Goal: Book appointment/travel/reservation

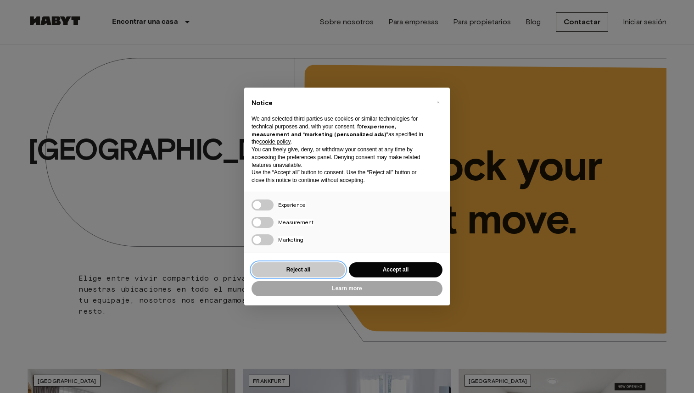
click at [273, 270] on button "Reject all" at bounding box center [298, 269] width 94 height 15
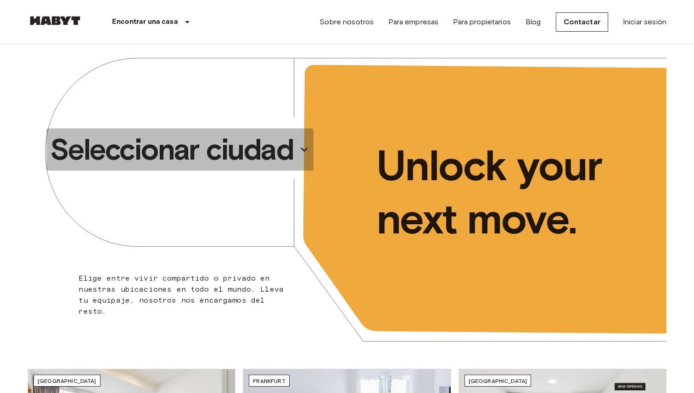
click at [288, 151] on p "Seleccionar ciudad" at bounding box center [171, 149] width 243 height 37
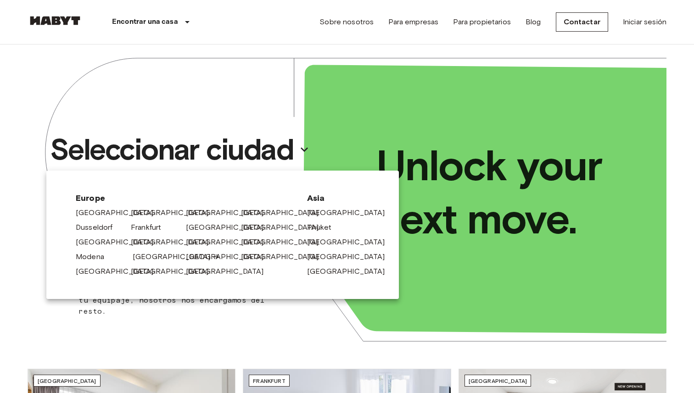
click at [149, 256] on link "[GEOGRAPHIC_DATA]" at bounding box center [176, 256] width 87 height 11
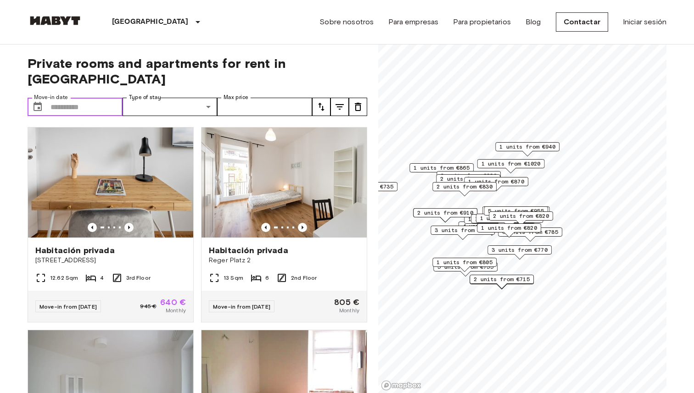
click at [82, 98] on input "Move-in date" at bounding box center [86, 107] width 72 height 18
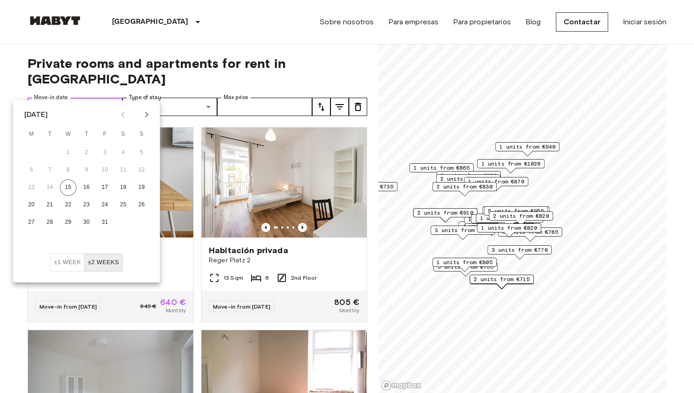
click at [55, 98] on input "Move-in date" at bounding box center [86, 107] width 72 height 18
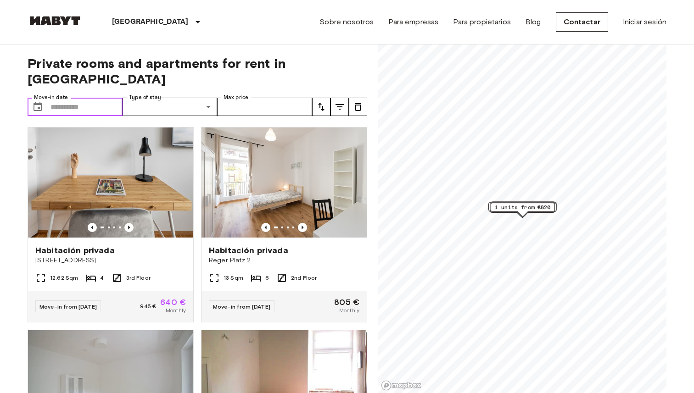
click at [73, 98] on input "Move-in date" at bounding box center [86, 107] width 72 height 18
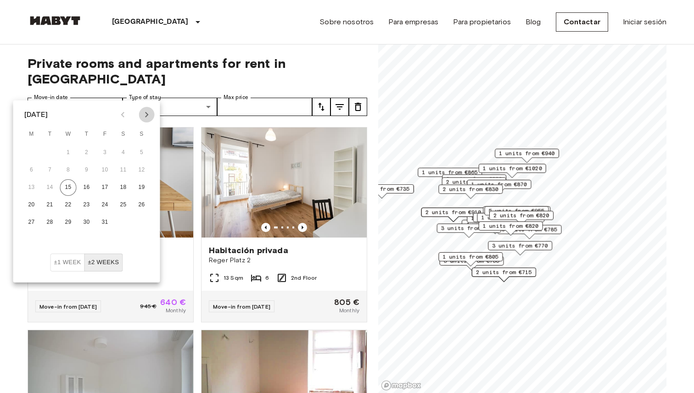
click at [143, 115] on icon "Next month" at bounding box center [146, 114] width 11 height 11
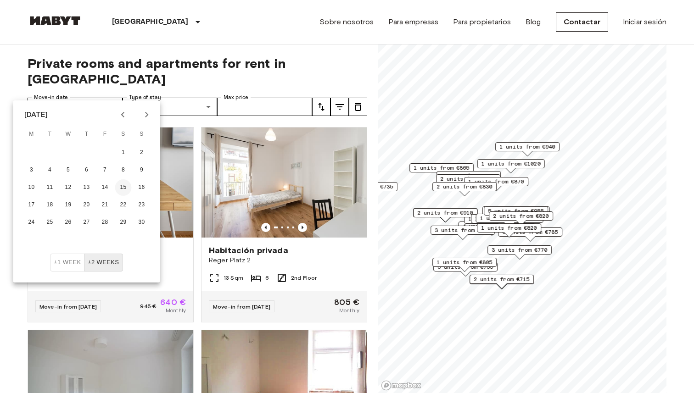
click at [124, 187] on button "15" at bounding box center [123, 187] width 17 height 17
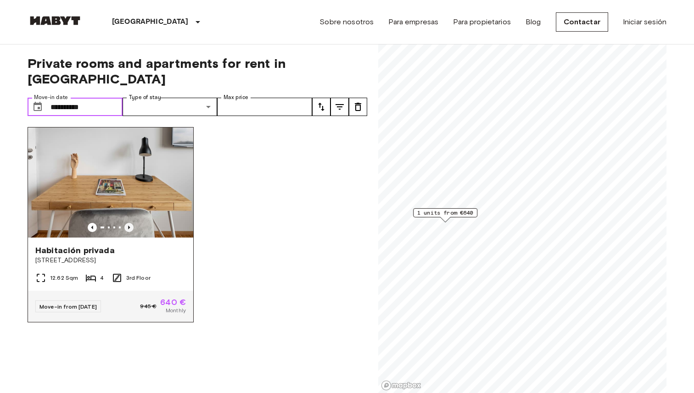
click at [129, 223] on icon "Previous image" at bounding box center [128, 227] width 9 height 9
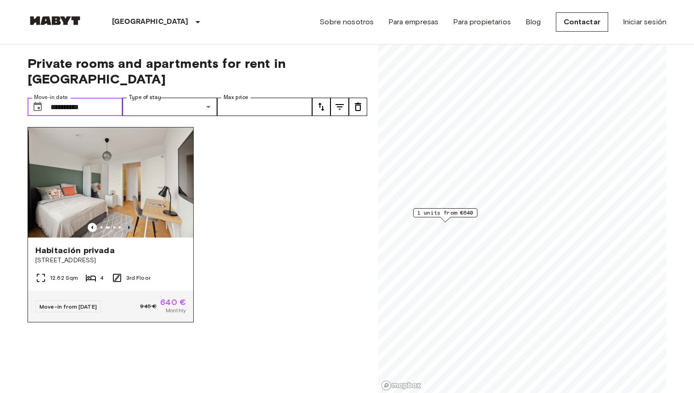
click at [129, 223] on icon "Previous image" at bounding box center [128, 227] width 9 height 9
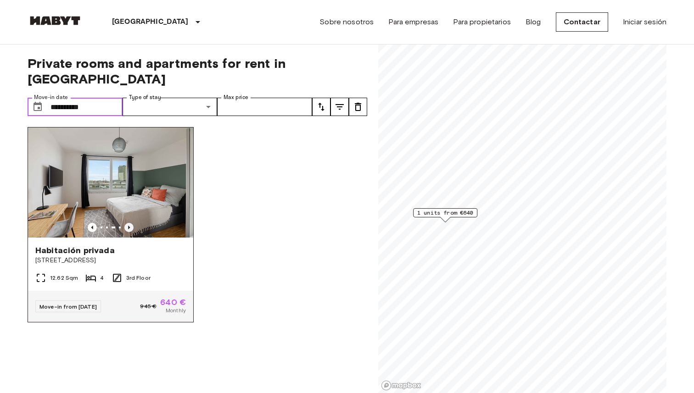
click at [129, 223] on icon "Previous image" at bounding box center [128, 227] width 9 height 9
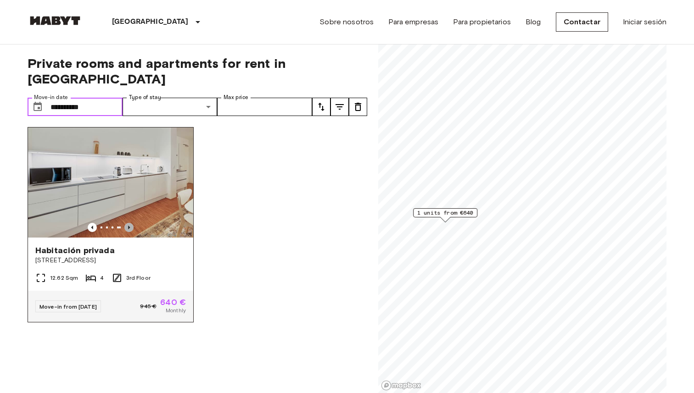
click at [129, 223] on icon "Previous image" at bounding box center [128, 227] width 9 height 9
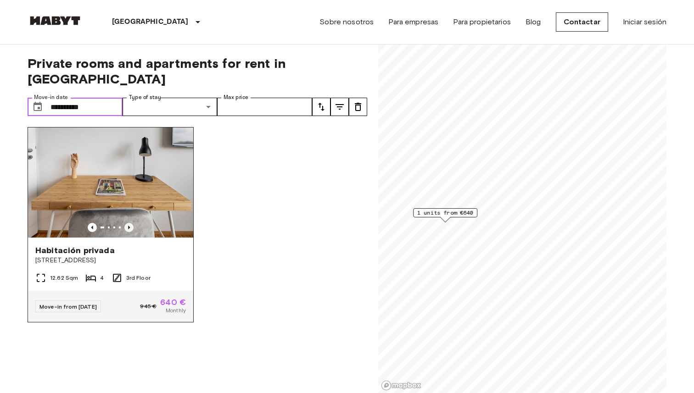
click at [128, 223] on icon "Previous image" at bounding box center [128, 227] width 9 height 9
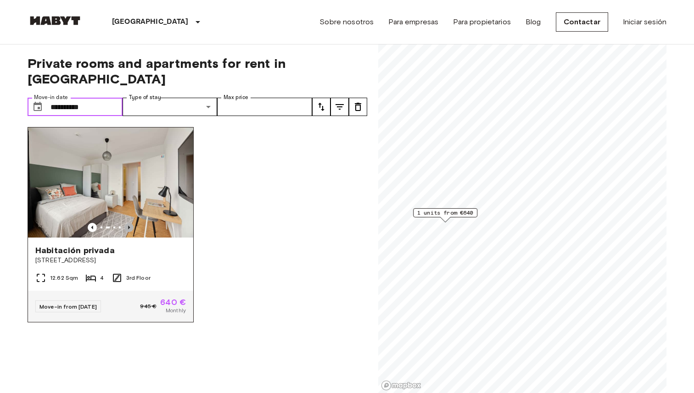
click at [128, 223] on icon "Previous image" at bounding box center [128, 227] width 9 height 9
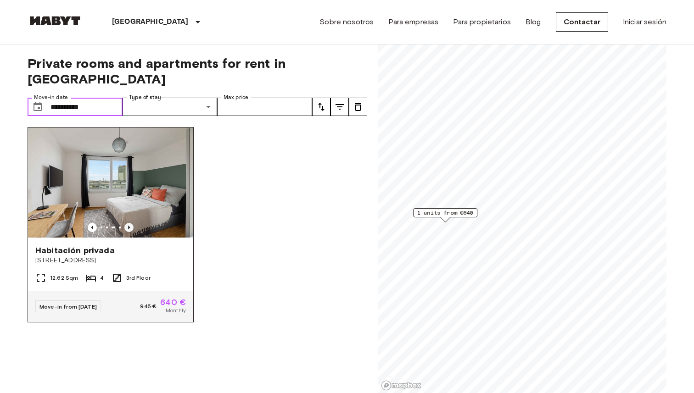
click at [128, 223] on icon "Previous image" at bounding box center [128, 227] width 9 height 9
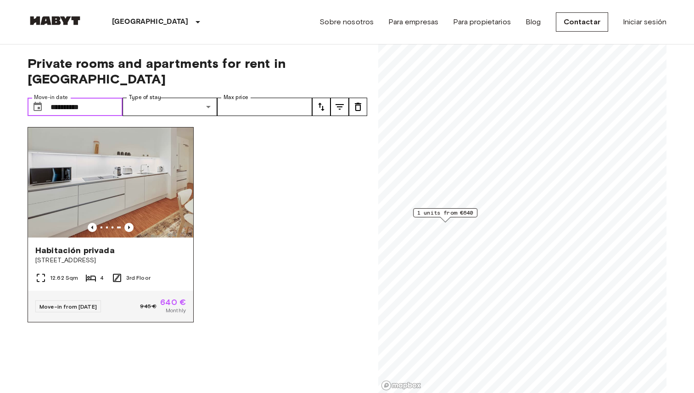
click at [135, 179] on img at bounding box center [110, 183] width 165 height 110
click at [51, 120] on div "Habitación privada Tübinger Straße 3e 12.62 Sqm 4 3rd Floor Move-in from 03 Nov…" at bounding box center [106, 234] width 173 height 229
click at [70, 136] on img at bounding box center [110, 183] width 165 height 110
click at [82, 98] on input "**********" at bounding box center [86, 107] width 72 height 18
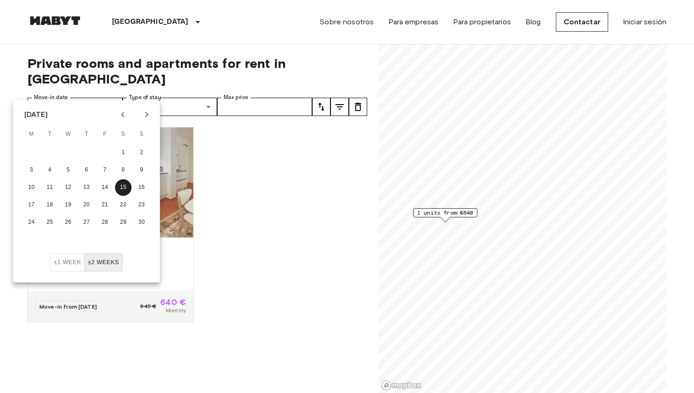
click at [147, 115] on icon "Next month" at bounding box center [146, 115] width 3 height 6
click at [32, 147] on button "1" at bounding box center [31, 153] width 17 height 17
type input "**********"
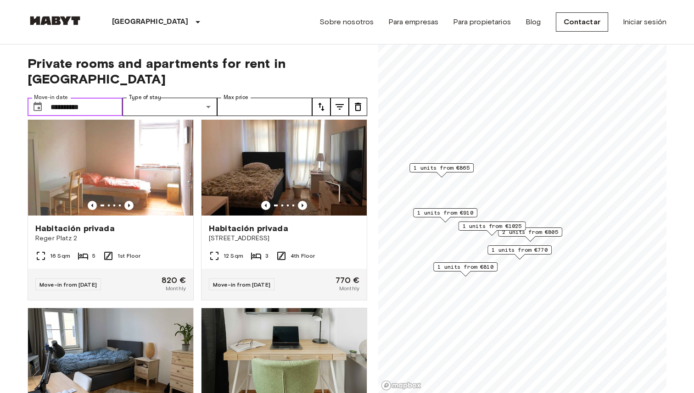
scroll to position [236, 0]
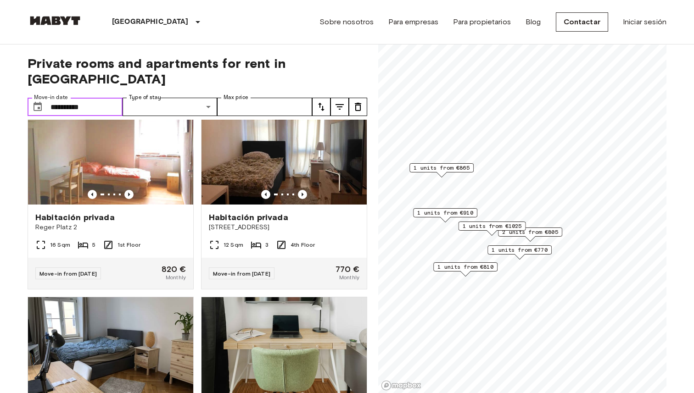
click at [540, 233] on span "2 units from €805" at bounding box center [530, 232] width 56 height 8
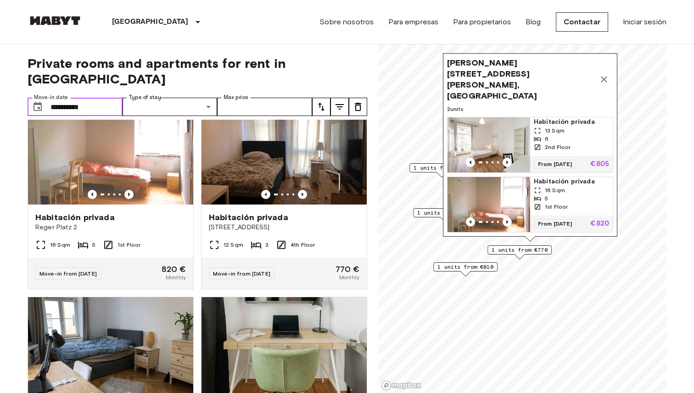
click at [539, 253] on span "1 units from €770" at bounding box center [519, 250] width 56 height 8
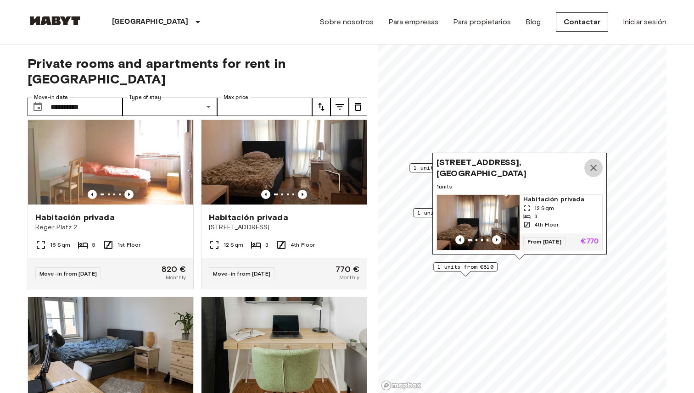
click at [595, 166] on icon "Map marker" at bounding box center [593, 168] width 6 height 6
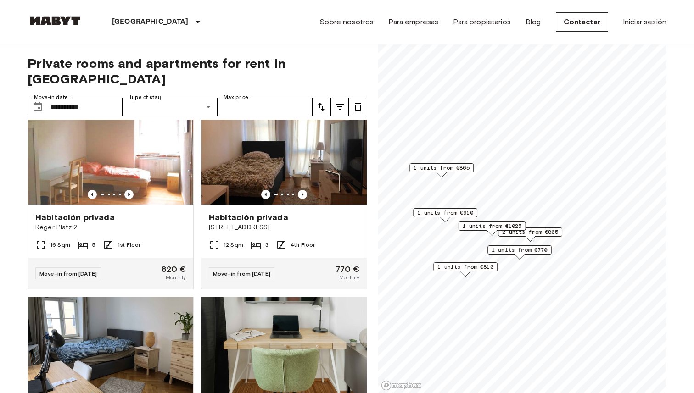
click at [494, 227] on span "1 units from €1025" at bounding box center [491, 226] width 59 height 8
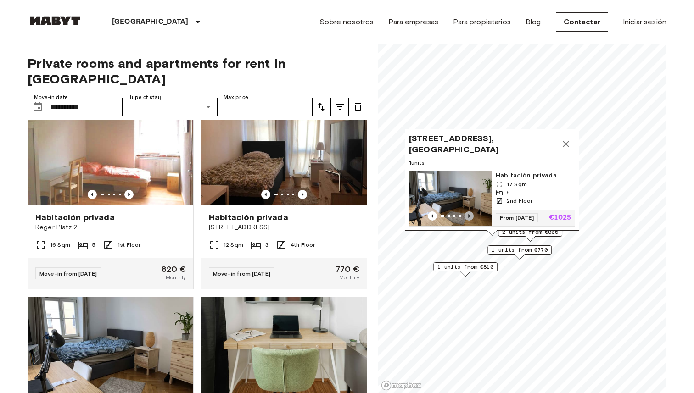
click at [466, 217] on icon "Previous image" at bounding box center [468, 215] width 9 height 9
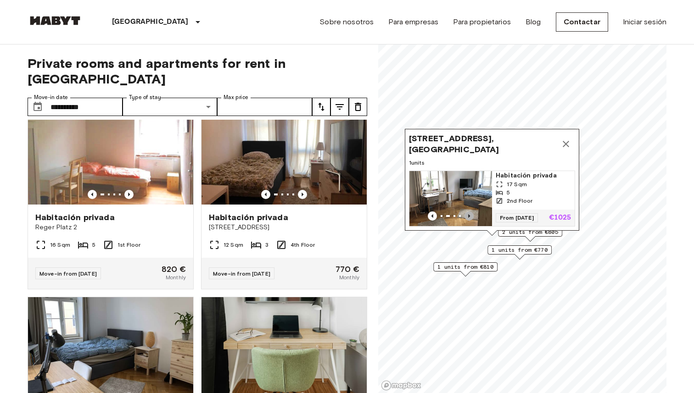
click at [466, 217] on icon "Previous image" at bounding box center [468, 215] width 9 height 9
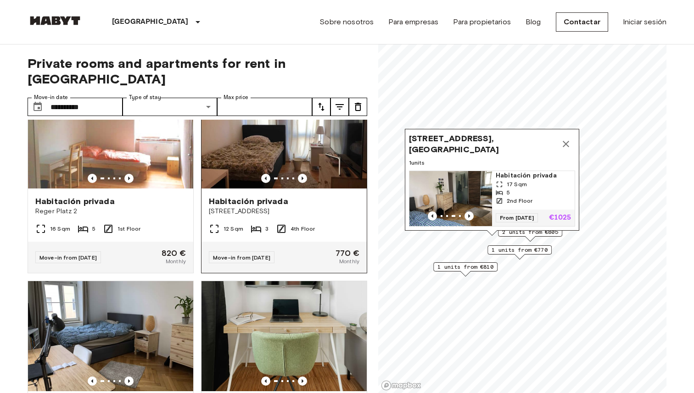
scroll to position [261, 0]
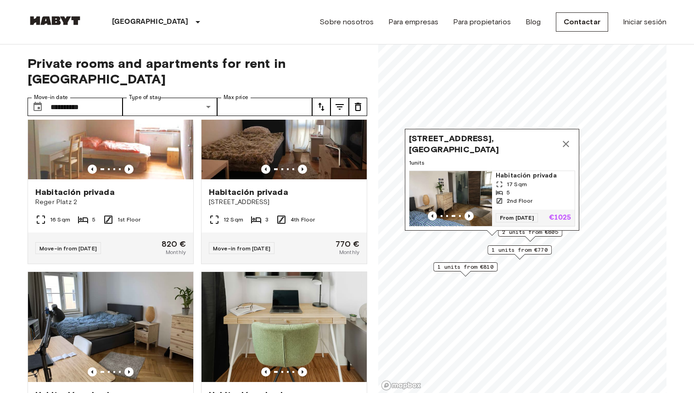
click at [457, 271] on div "1 units from €810" at bounding box center [465, 266] width 64 height 9
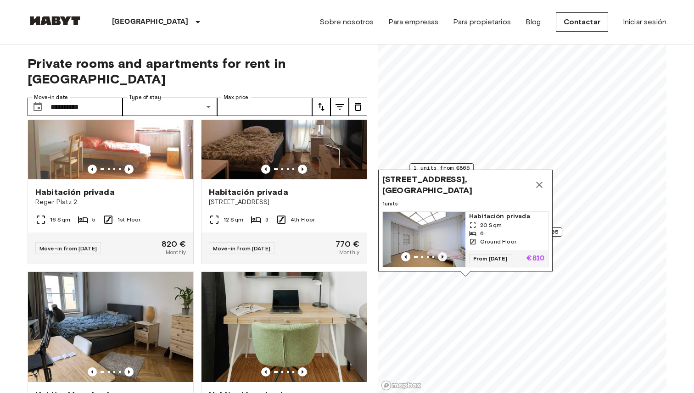
click at [439, 254] on icon "Previous image" at bounding box center [442, 256] width 9 height 9
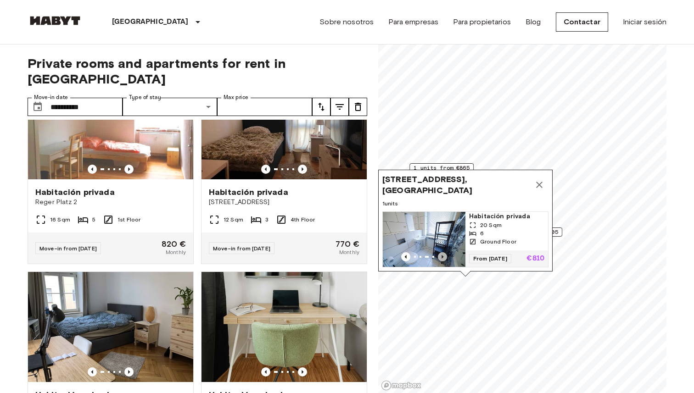
click at [439, 254] on icon "Previous image" at bounding box center [442, 256] width 9 height 9
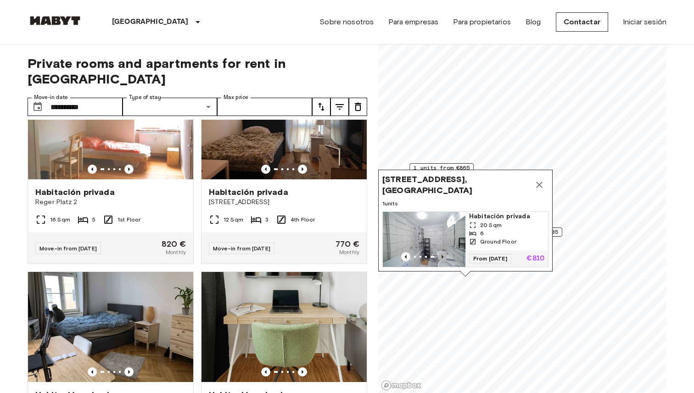
click at [439, 254] on icon "Previous image" at bounding box center [442, 256] width 9 height 9
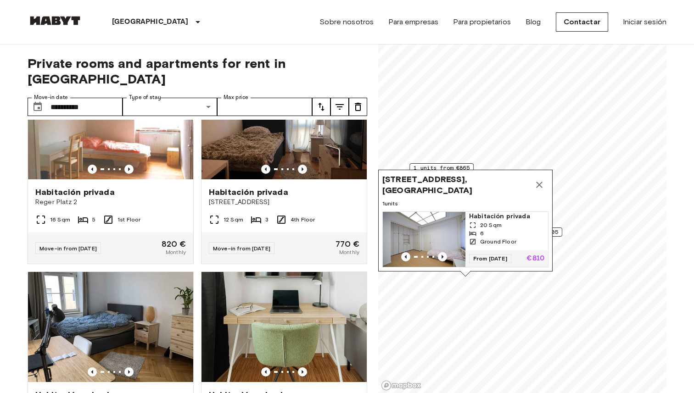
click at [538, 186] on icon "Map marker" at bounding box center [539, 184] width 11 height 11
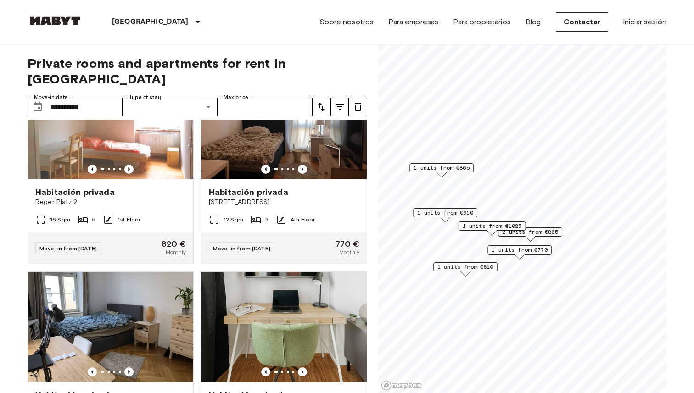
click at [446, 213] on span "1 units from €910" at bounding box center [445, 213] width 56 height 8
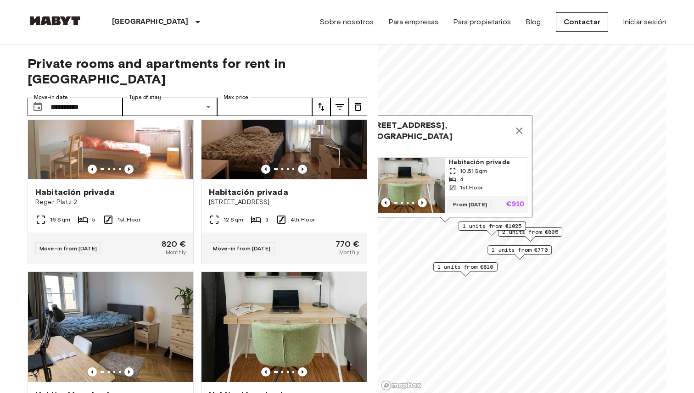
click at [482, 223] on span "1 units from €1025" at bounding box center [491, 226] width 59 height 8
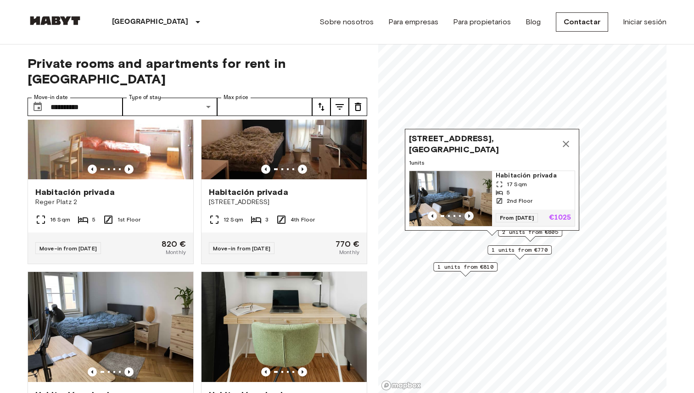
click at [468, 213] on icon "Previous image" at bounding box center [468, 215] width 9 height 9
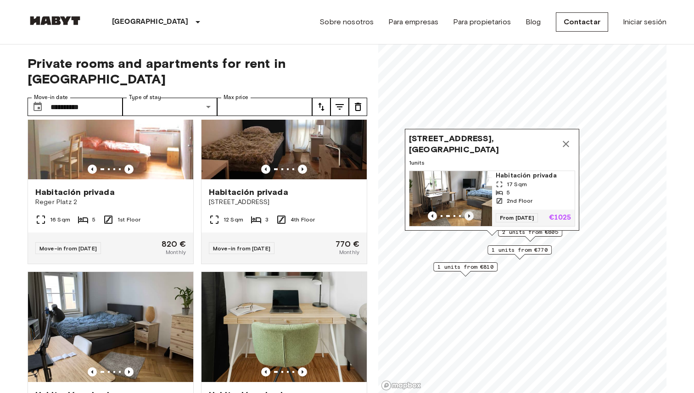
click at [468, 213] on icon "Previous image" at bounding box center [468, 215] width 9 height 9
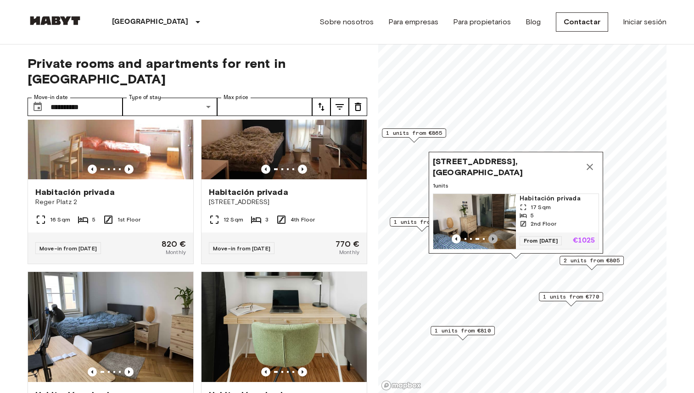
click at [492, 237] on icon "Previous image" at bounding box center [492, 238] width 9 height 9
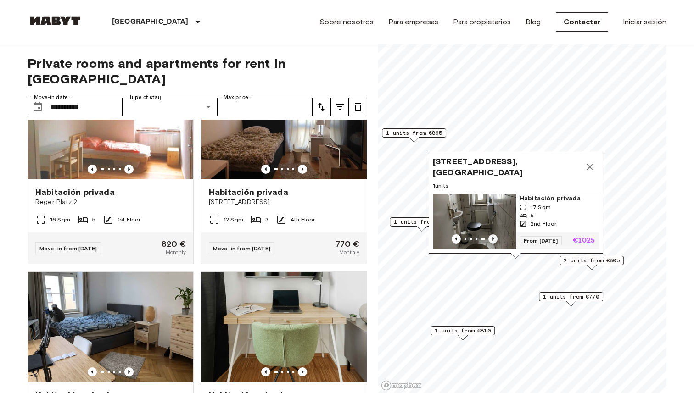
click at [492, 238] on icon "Previous image" at bounding box center [493, 239] width 2 height 4
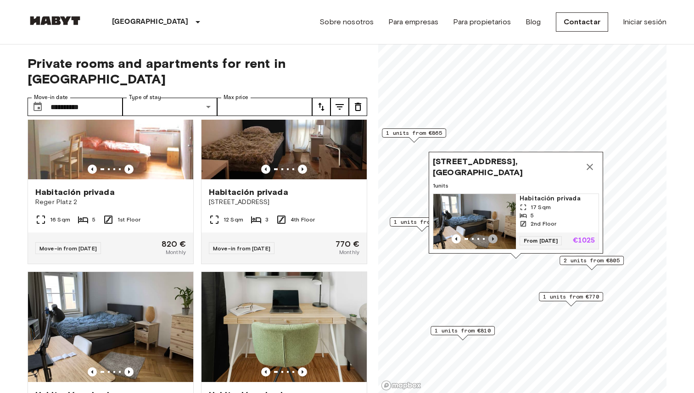
click at [492, 238] on icon "Previous image" at bounding box center [493, 239] width 2 height 4
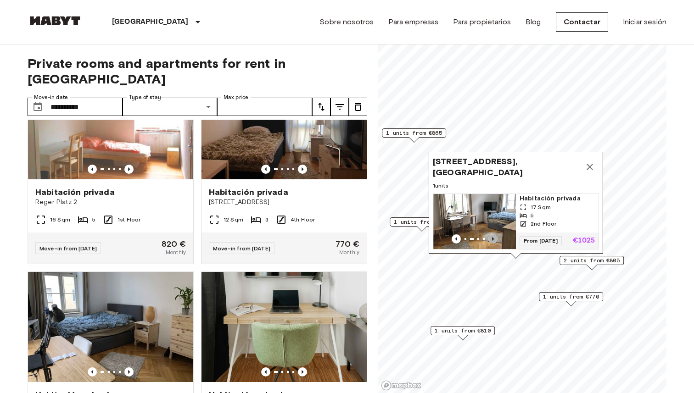
click at [492, 238] on icon "Previous image" at bounding box center [493, 239] width 2 height 4
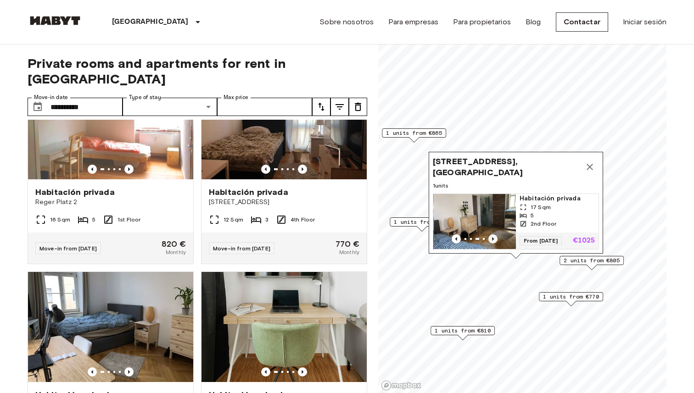
click at [492, 238] on icon "Previous image" at bounding box center [493, 239] width 2 height 4
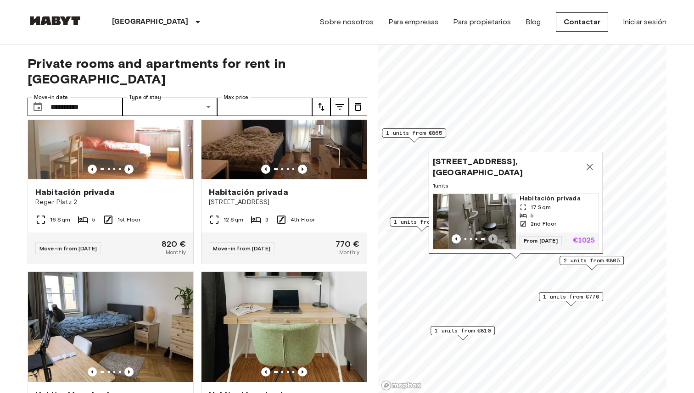
click at [492, 238] on icon "Previous image" at bounding box center [493, 239] width 2 height 4
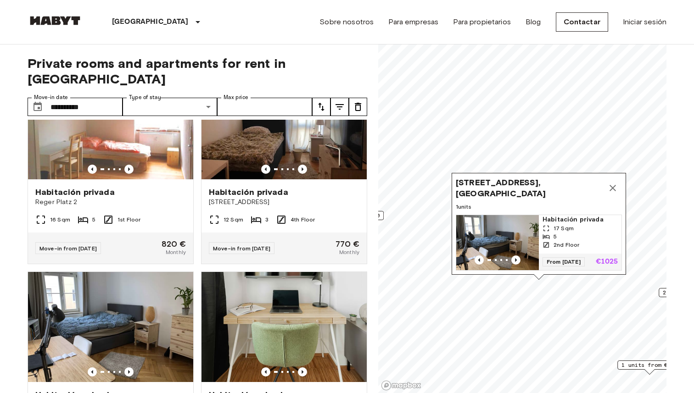
click at [618, 178] on div "Tumblingerstraße 17, 80337 Munich, GER" at bounding box center [539, 188] width 166 height 22
click at [618, 189] on button "Map marker" at bounding box center [612, 188] width 18 height 18
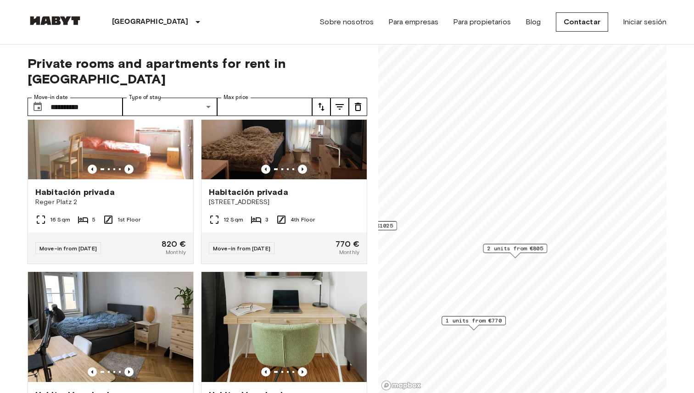
scroll to position [58, 0]
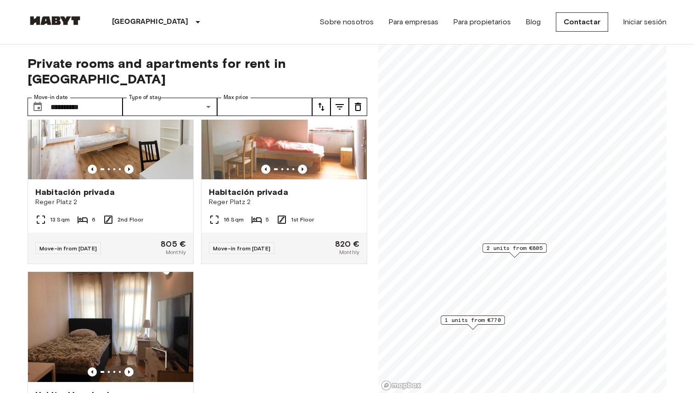
click at [522, 245] on span "2 units from €805" at bounding box center [514, 248] width 56 height 8
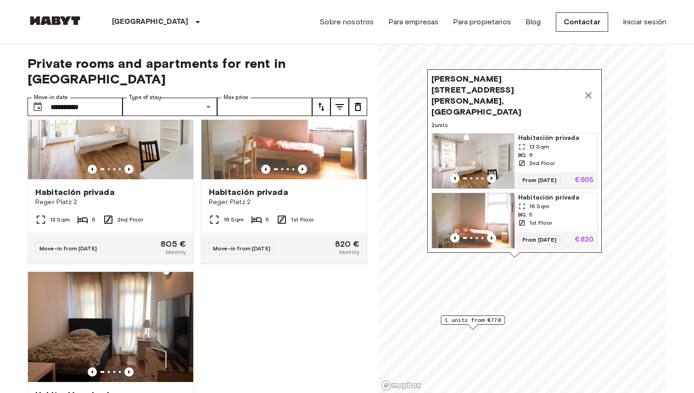
click at [490, 174] on icon "Previous image" at bounding box center [491, 178] width 9 height 9
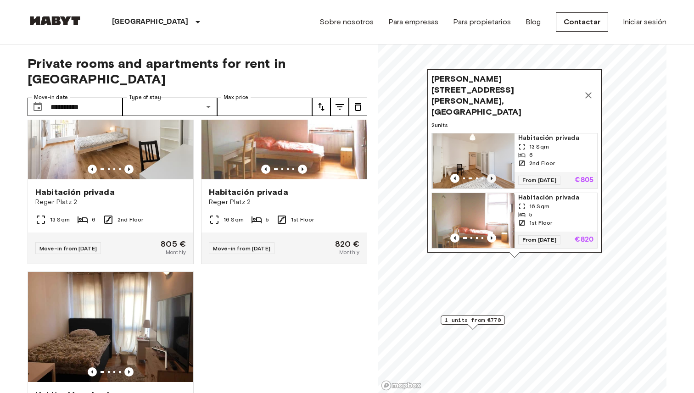
click at [490, 176] on icon "Previous image" at bounding box center [491, 178] width 9 height 9
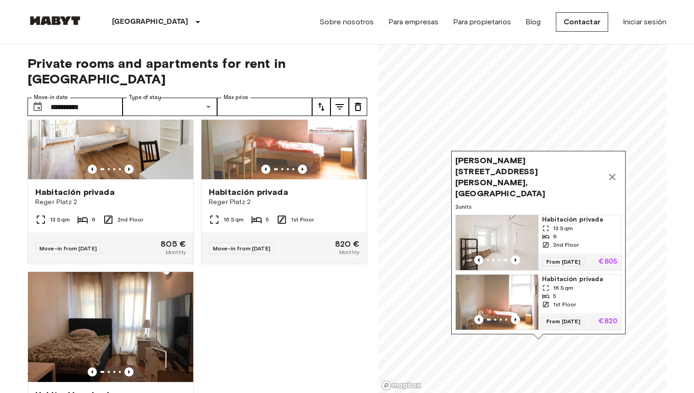
click at [564, 284] on span "16 Sqm" at bounding box center [563, 288] width 20 height 8
click at [564, 226] on span "13 Sqm" at bounding box center [563, 228] width 20 height 8
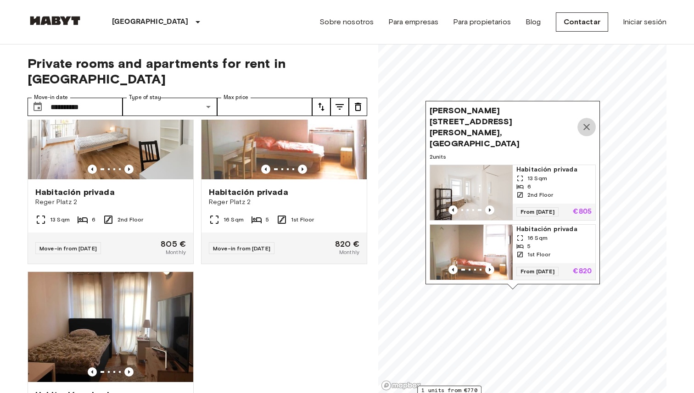
click at [589, 133] on icon "Map marker" at bounding box center [586, 127] width 11 height 11
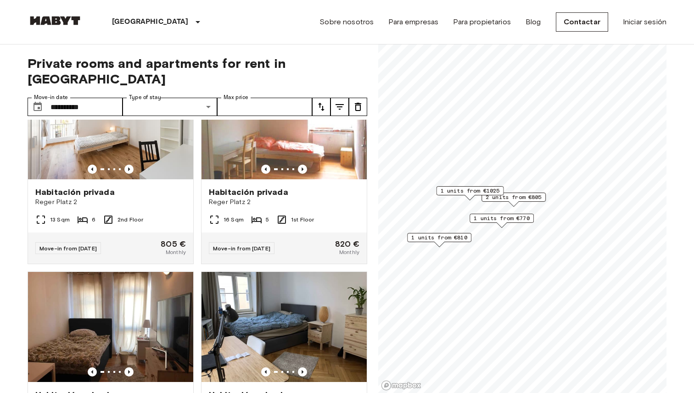
scroll to position [261, 0]
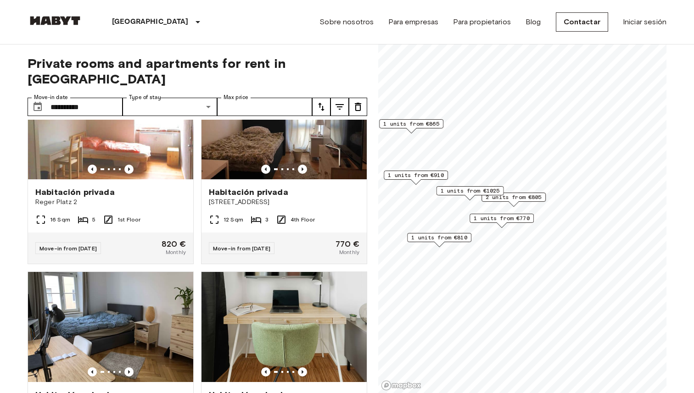
click at [501, 217] on span "1 units from €770" at bounding box center [501, 218] width 56 height 8
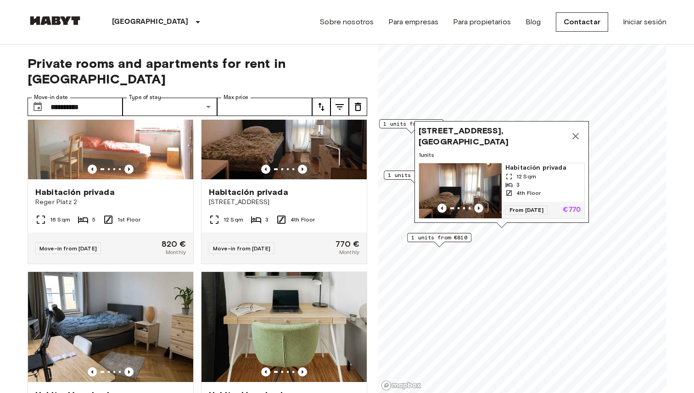
click at [481, 209] on icon "Previous image" at bounding box center [478, 208] width 9 height 9
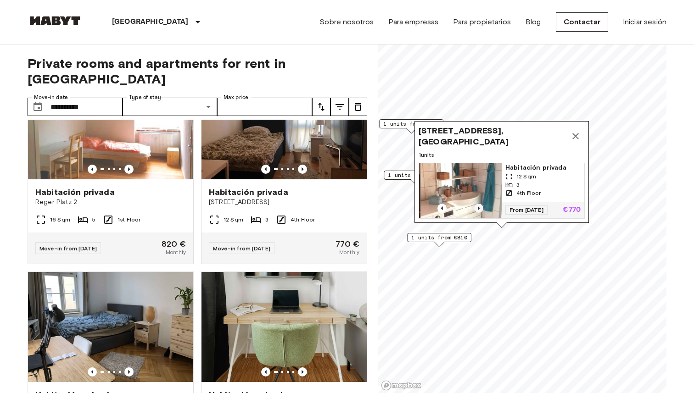
click at [481, 209] on icon "Previous image" at bounding box center [478, 208] width 9 height 9
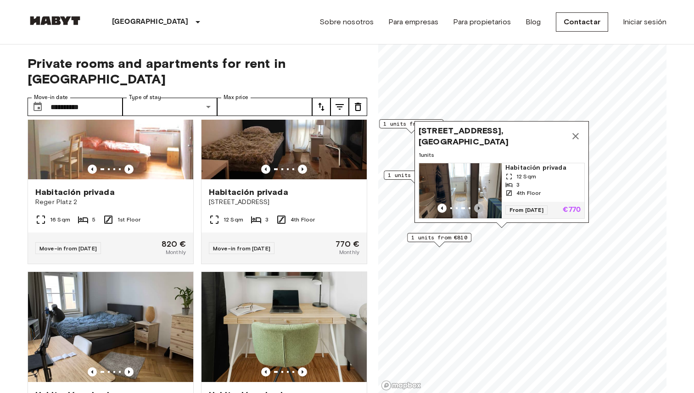
click at [481, 209] on icon "Previous image" at bounding box center [478, 208] width 9 height 9
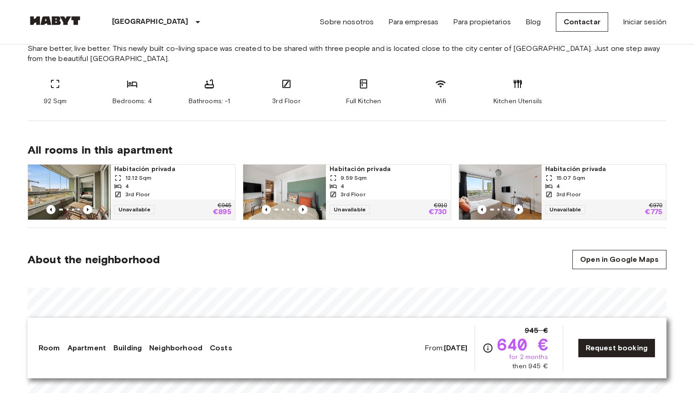
scroll to position [451, 0]
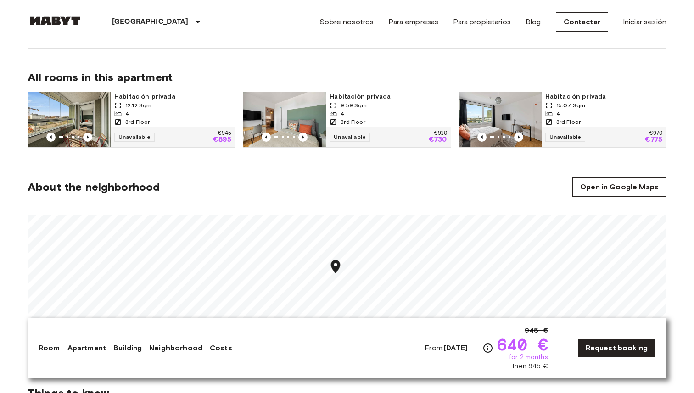
click at [326, 209] on div at bounding box center [347, 280] width 639 height 145
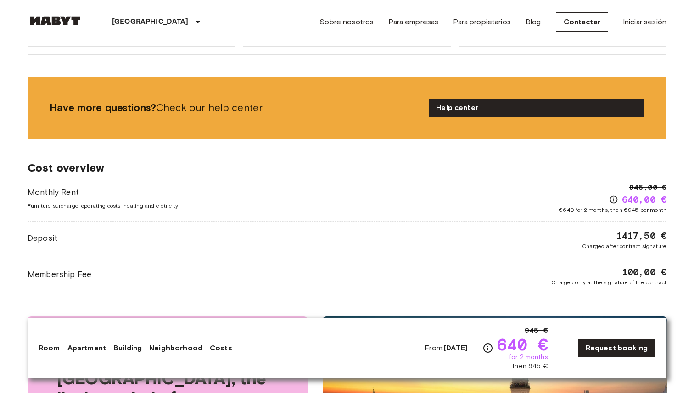
scroll to position [872, 0]
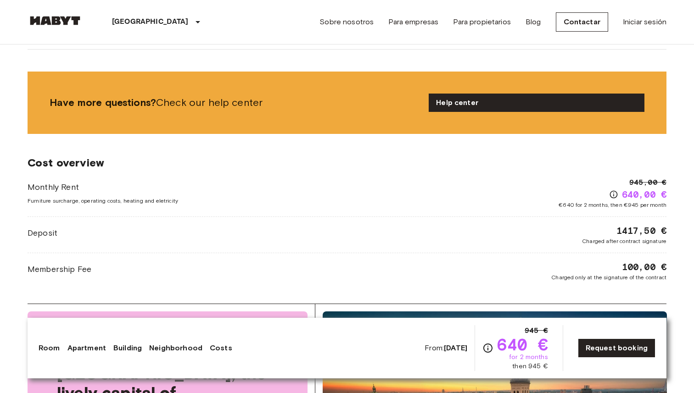
click at [614, 193] on icon "Check cost overview for full price breakdown. Please note that discounts apply …" at bounding box center [613, 194] width 9 height 9
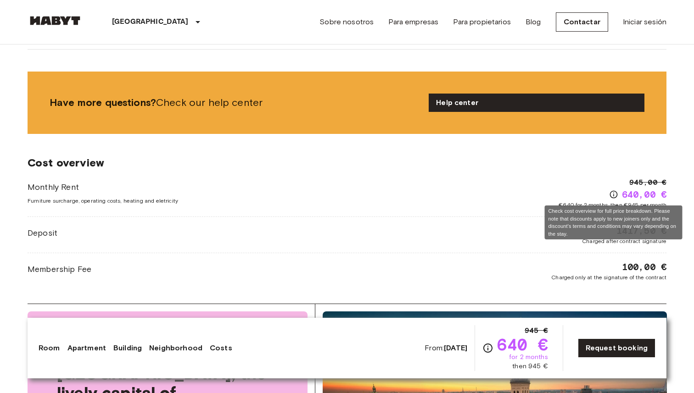
click at [614, 193] on icon "Check cost overview for full price breakdown. Please note that discounts apply …" at bounding box center [613, 194] width 9 height 9
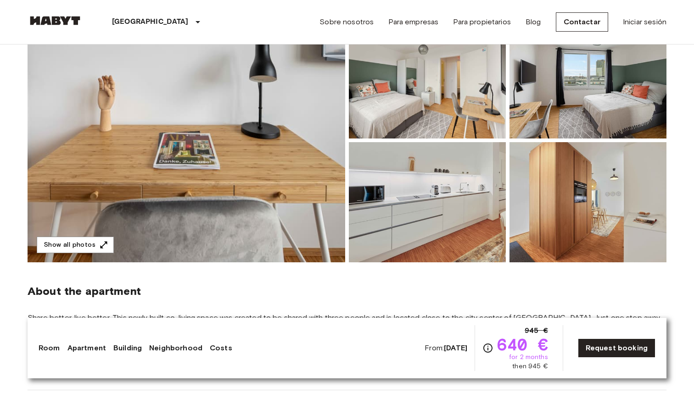
scroll to position [0, 0]
